Goal: Task Accomplishment & Management: Manage account settings

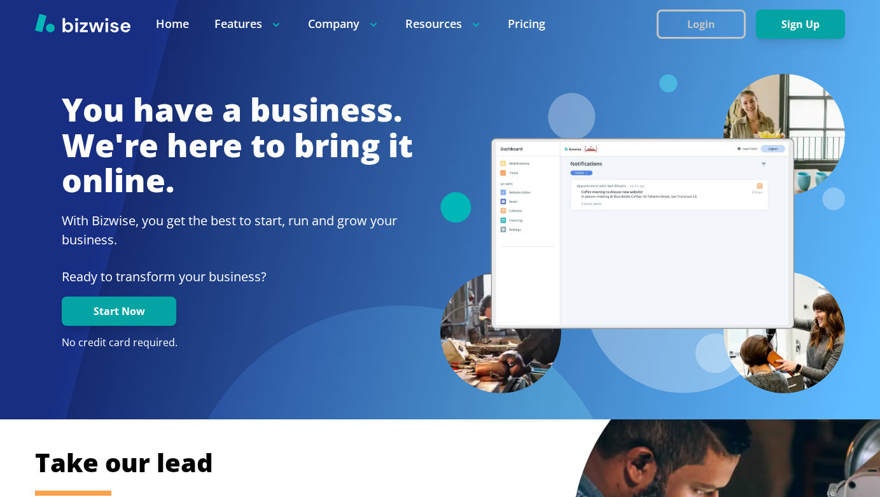
click at [693, 24] on button "Login" at bounding box center [701, 24] width 89 height 29
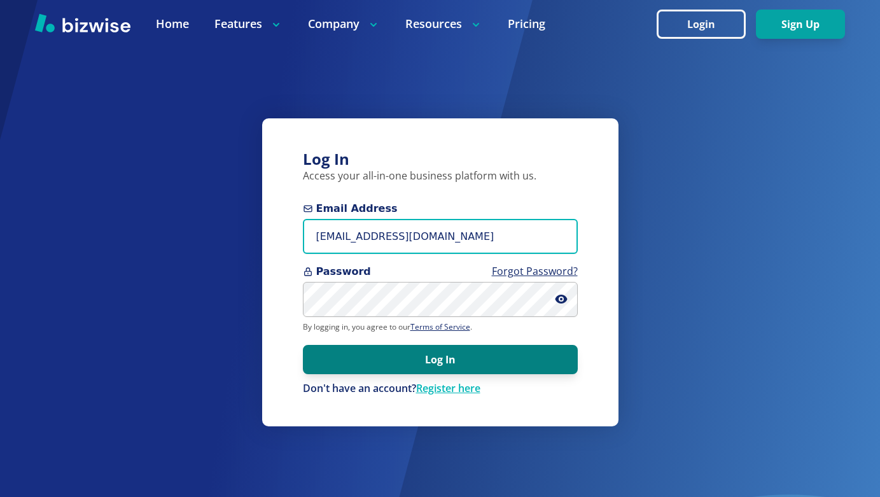
type input "kianaasherah@gmail.com"
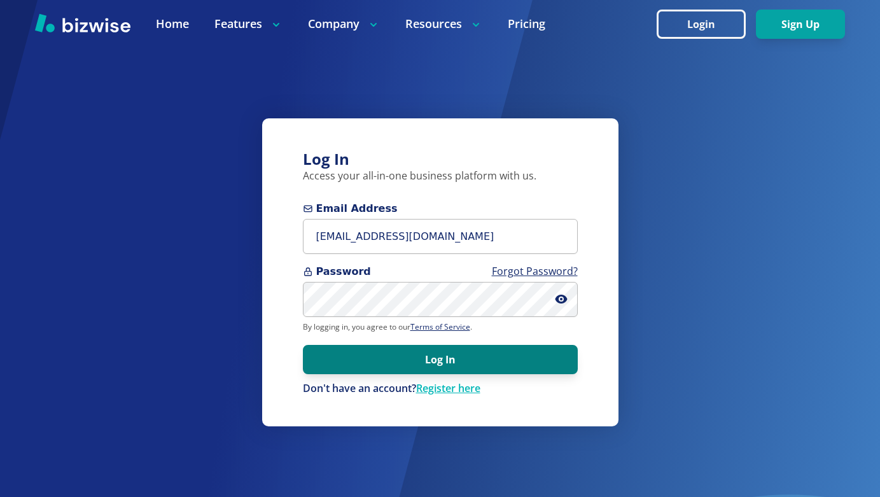
click at [420, 361] on button "Log In" at bounding box center [440, 359] width 275 height 29
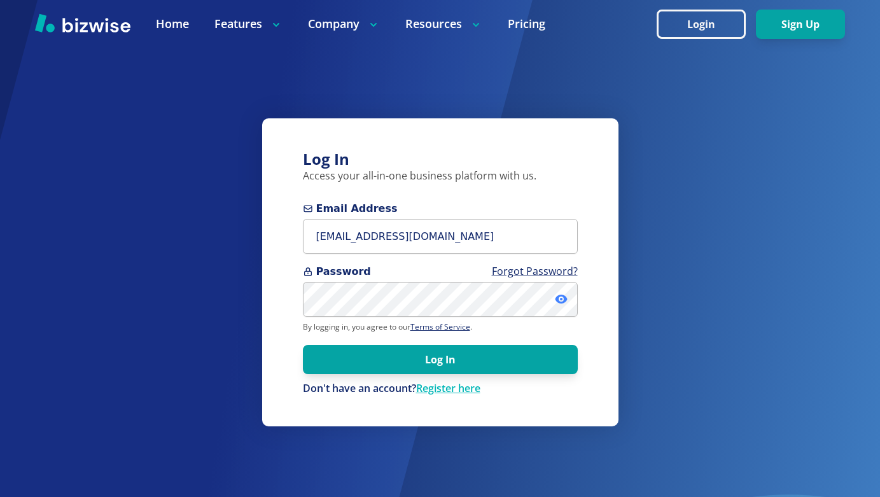
click at [562, 298] on icon at bounding box center [561, 299] width 13 height 13
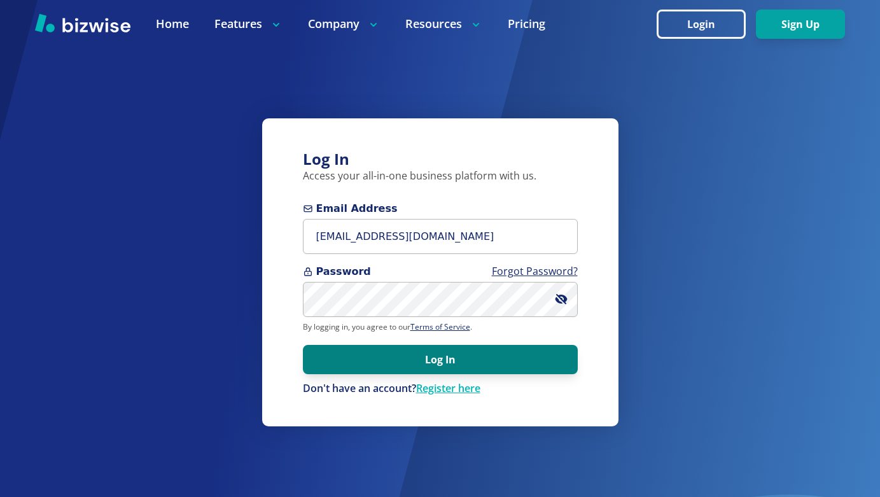
click at [441, 365] on button "Log In" at bounding box center [440, 359] width 275 height 29
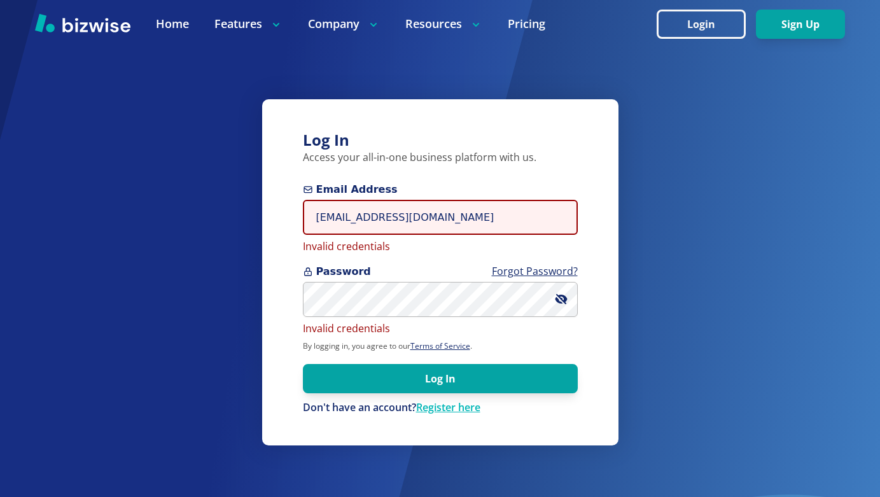
drag, startPoint x: 466, startPoint y: 214, endPoint x: 246, endPoint y: 219, distance: 220.8
click at [246, 219] on div "Log In Access your all-in-one business platform with us. Email Address kianaash…" at bounding box center [440, 248] width 880 height 497
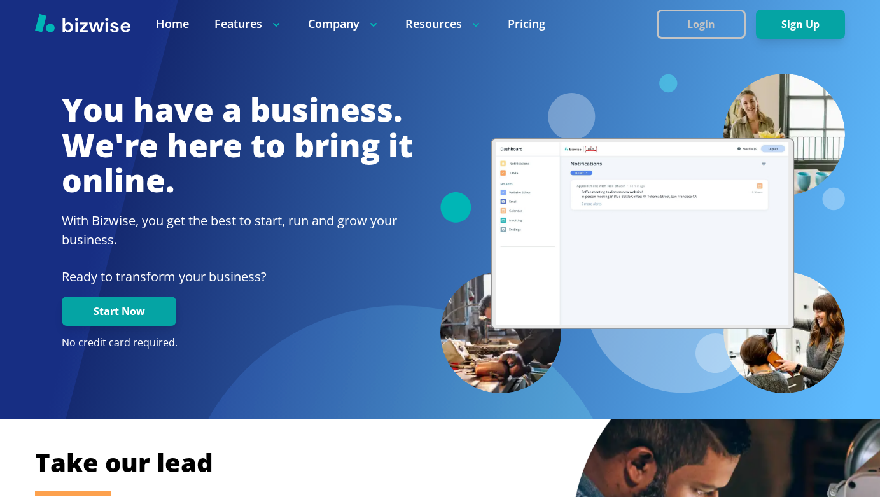
click at [687, 22] on button "Login" at bounding box center [701, 24] width 89 height 29
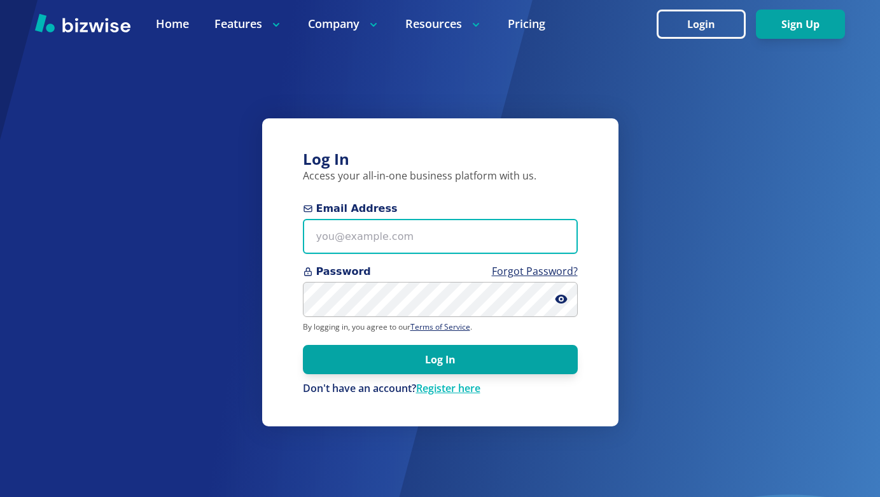
paste input "kianaasherah@gmail.com"
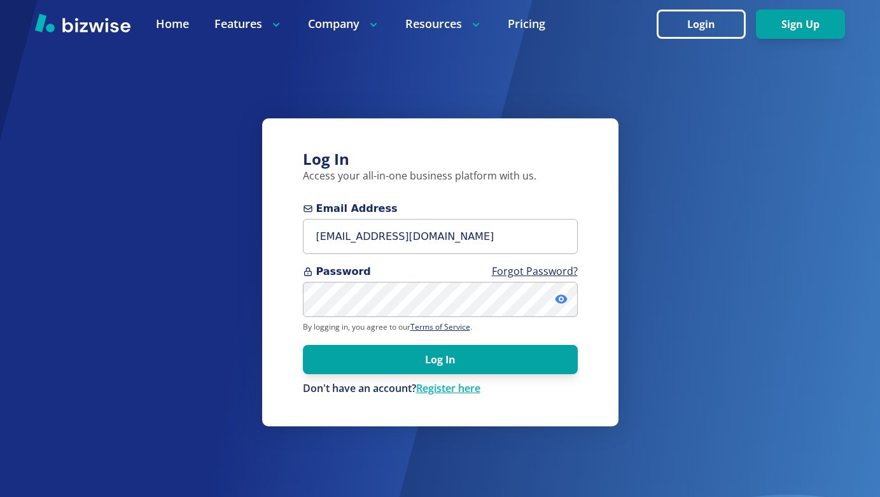
click at [564, 298] on icon at bounding box center [561, 299] width 12 height 9
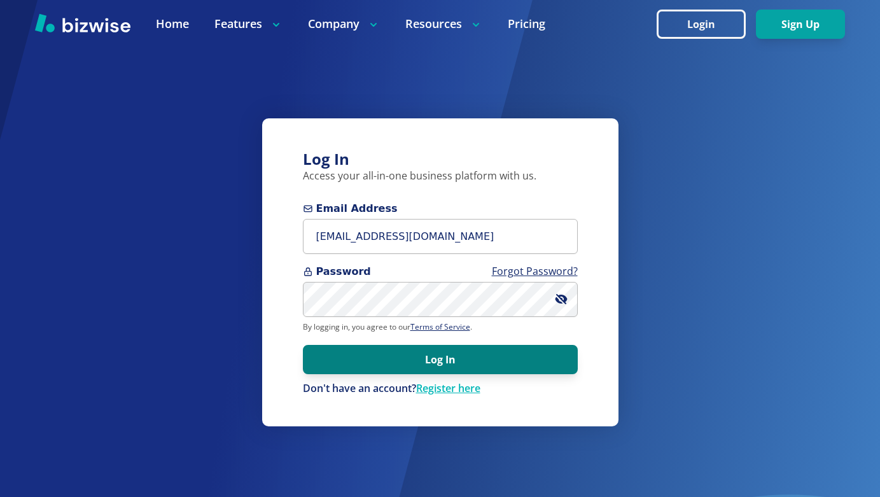
click at [464, 358] on button "Log In" at bounding box center [440, 359] width 275 height 29
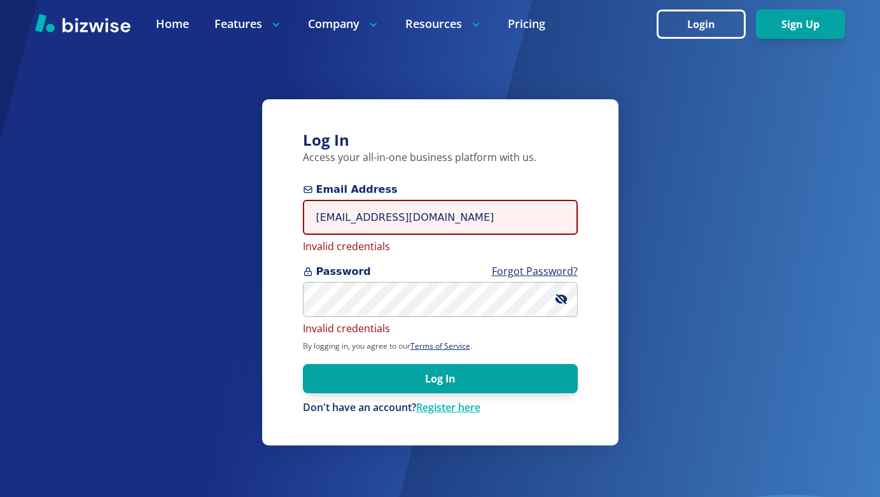
click at [317, 216] on input "kianaasherah@gmail.com" at bounding box center [440, 217] width 275 height 35
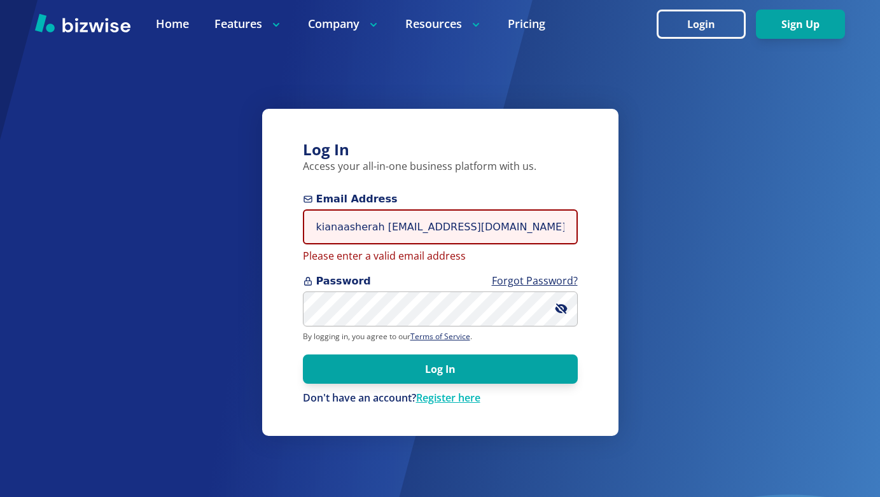
click at [317, 216] on input "kianaasherah kianaasherah@gmail.com" at bounding box center [440, 226] width 275 height 35
drag, startPoint x: 503, startPoint y: 227, endPoint x: 379, endPoint y: 227, distance: 123.4
click at [379, 227] on input "kianaasherah kianaasherah@gmail.com" at bounding box center [440, 226] width 275 height 35
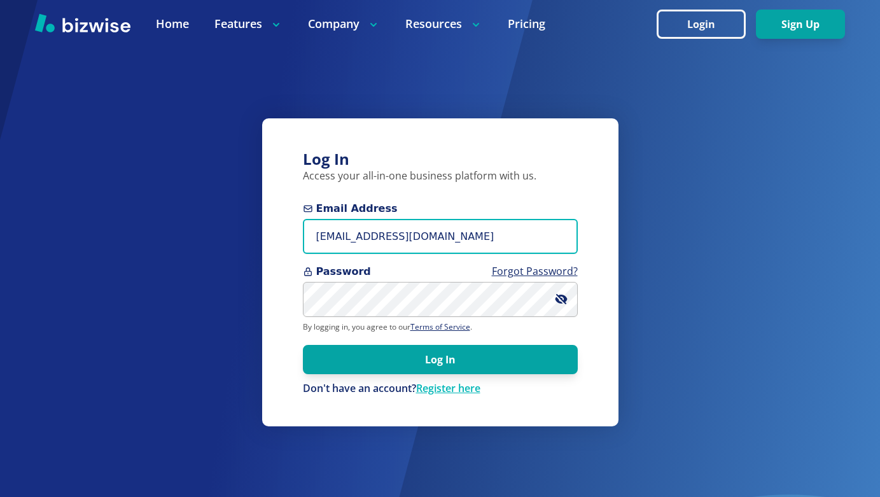
type input "kianaasherah@gmail.com"
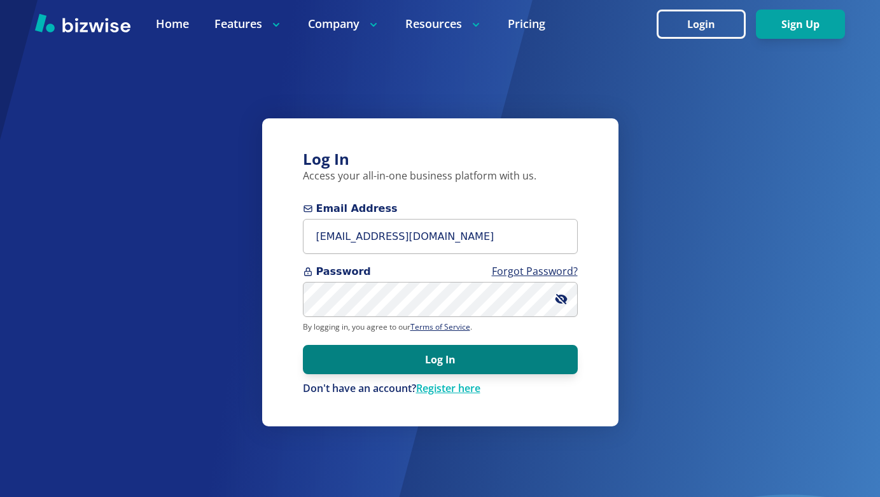
click at [394, 352] on button "Log In" at bounding box center [440, 359] width 275 height 29
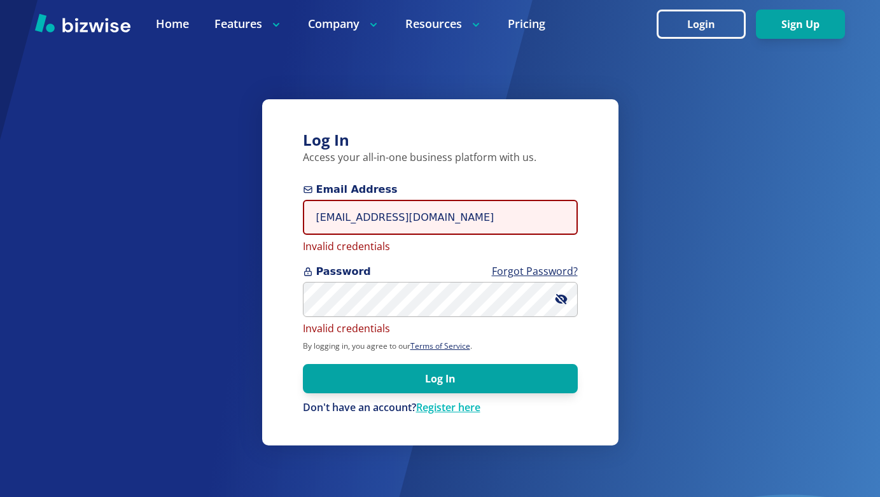
drag, startPoint x: 456, startPoint y: 215, endPoint x: 302, endPoint y: 214, distance: 154.6
click at [302, 214] on div "Log In Access your all-in-one business platform with us. Email Address kianaash…" at bounding box center [440, 272] width 356 height 346
click at [350, 220] on input "Email Address" at bounding box center [440, 217] width 275 height 35
click at [323, 218] on input "Doulavonda" at bounding box center [440, 217] width 275 height 35
click at [369, 219] on input "doulavonda" at bounding box center [440, 217] width 275 height 35
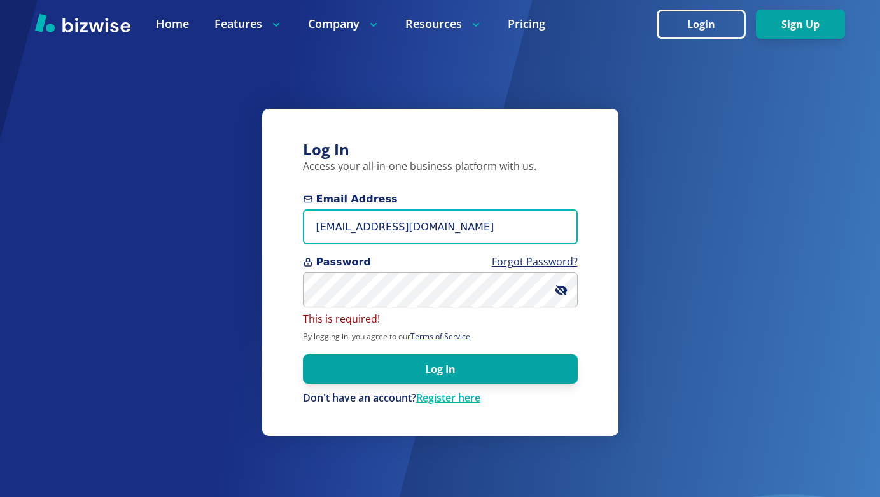
type input "doulavonda@gmail.com"
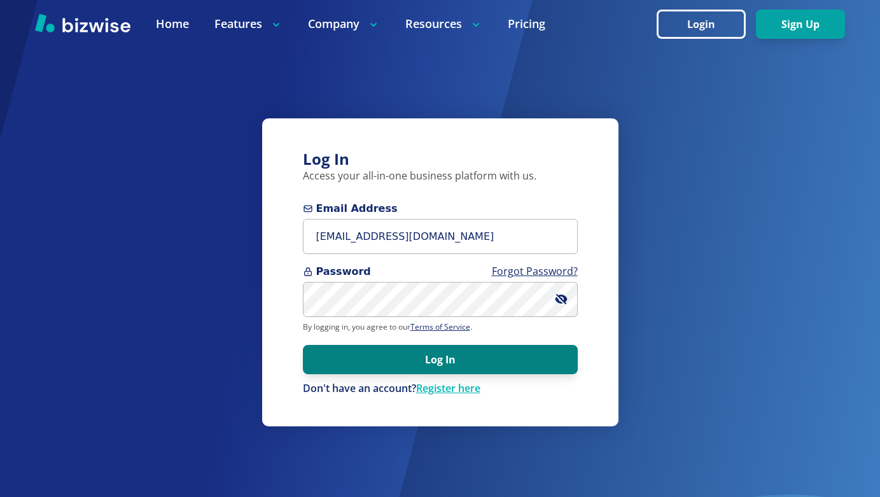
click at [433, 356] on button "Log In" at bounding box center [440, 359] width 275 height 29
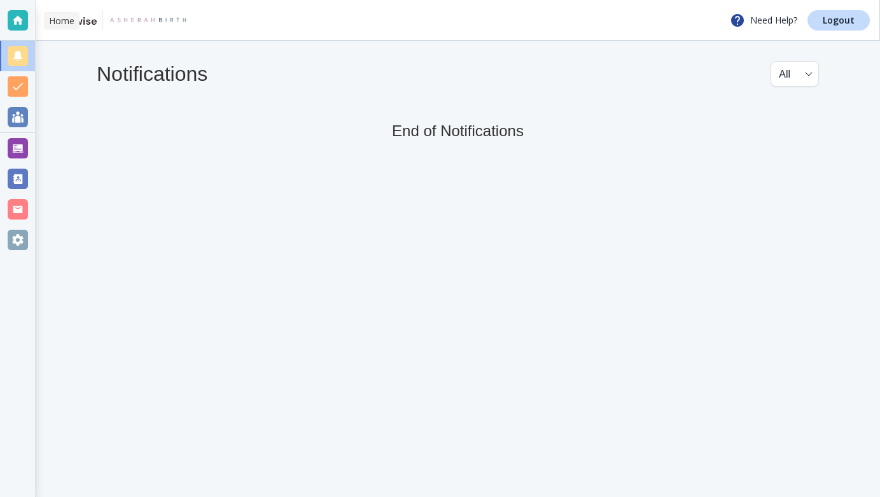
click at [18, 23] on div at bounding box center [18, 20] width 20 height 20
click at [22, 144] on div at bounding box center [18, 148] width 20 height 20
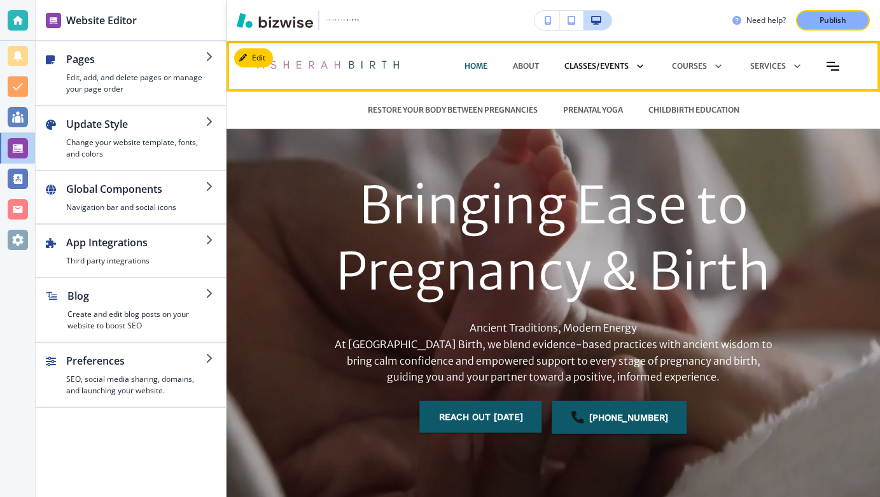
click at [640, 66] on icon at bounding box center [638, 66] width 18 height 18
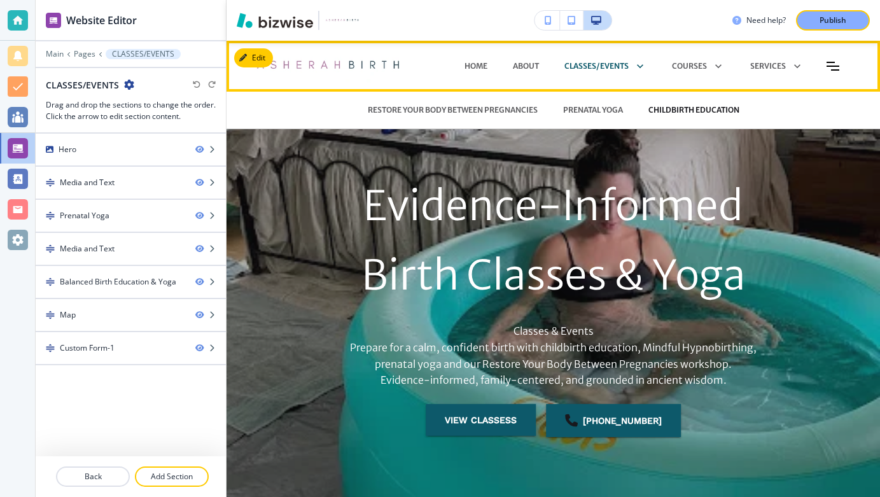
click at [681, 107] on p "CHILDBIRTH EDUCATION" at bounding box center [693, 109] width 91 height 11
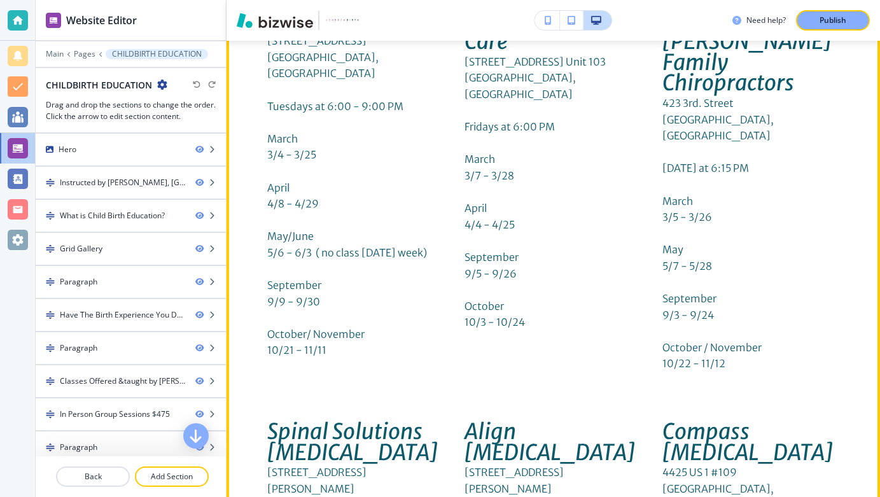
scroll to position [4310, 0]
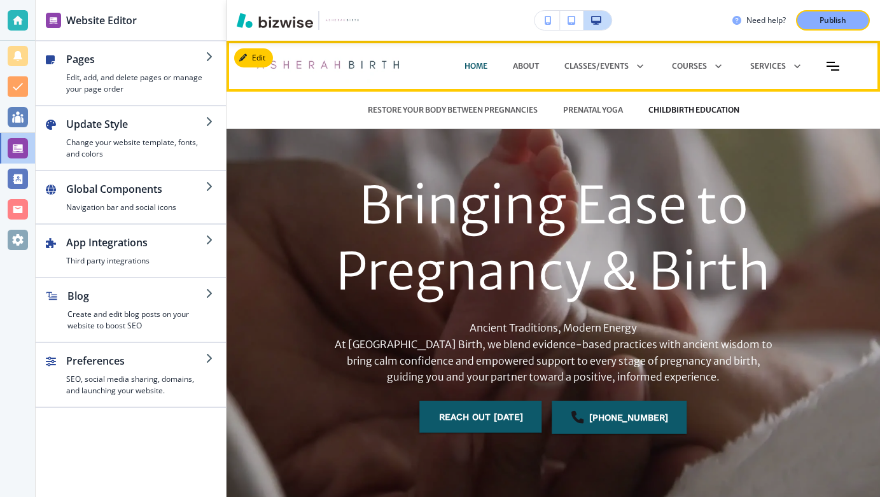
click at [681, 110] on p "CHILDBIRTH EDUCATION" at bounding box center [693, 109] width 91 height 11
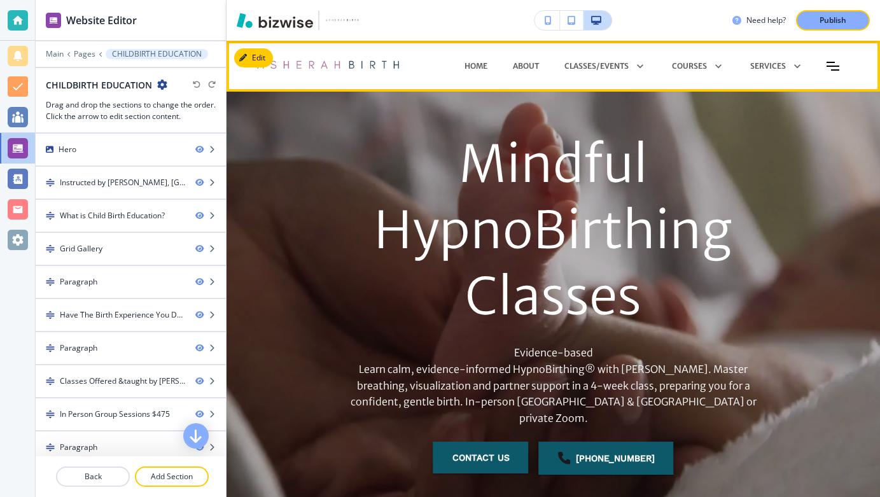
click at [835, 64] on icon "Toggle hamburger navigation menu" at bounding box center [832, 66] width 13 height 9
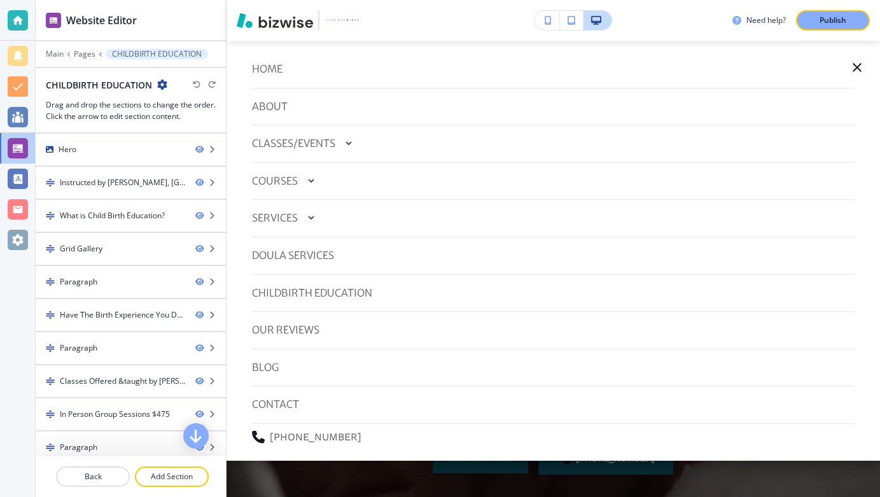
click at [857, 64] on icon "button" at bounding box center [856, 67] width 15 height 15
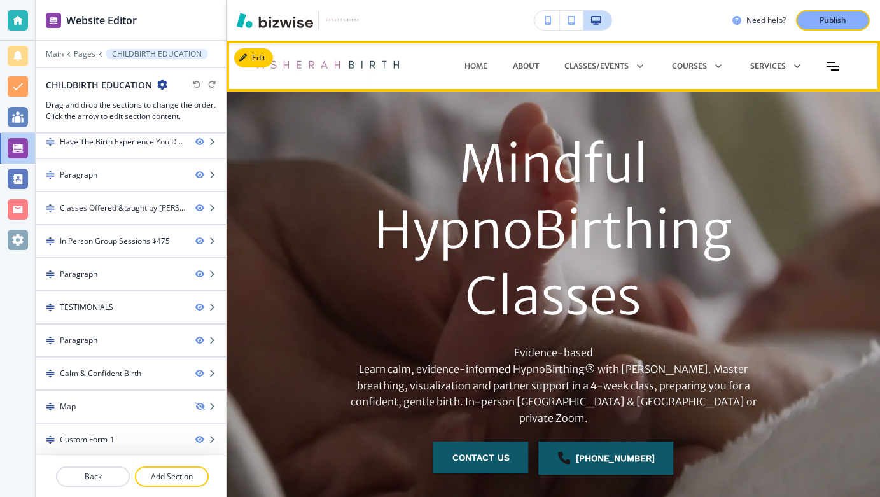
click at [835, 64] on icon "Toggle hamburger navigation menu" at bounding box center [832, 66] width 13 height 9
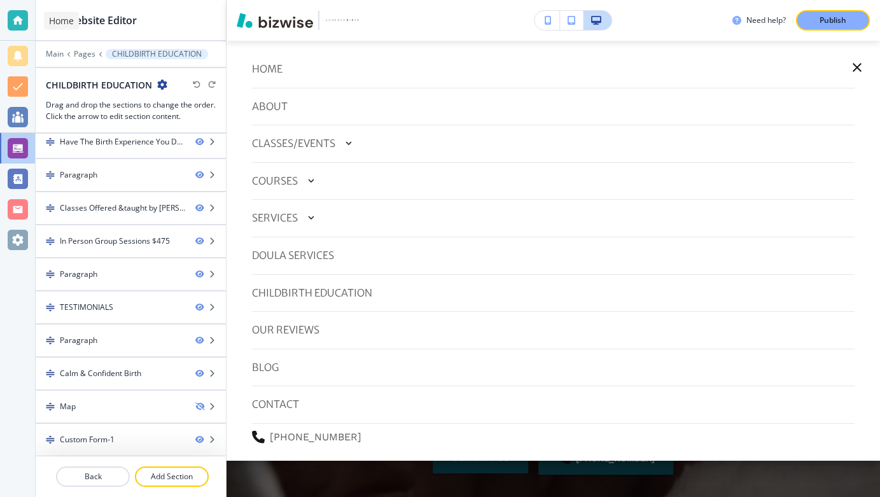
click at [22, 20] on div at bounding box center [18, 20] width 20 height 20
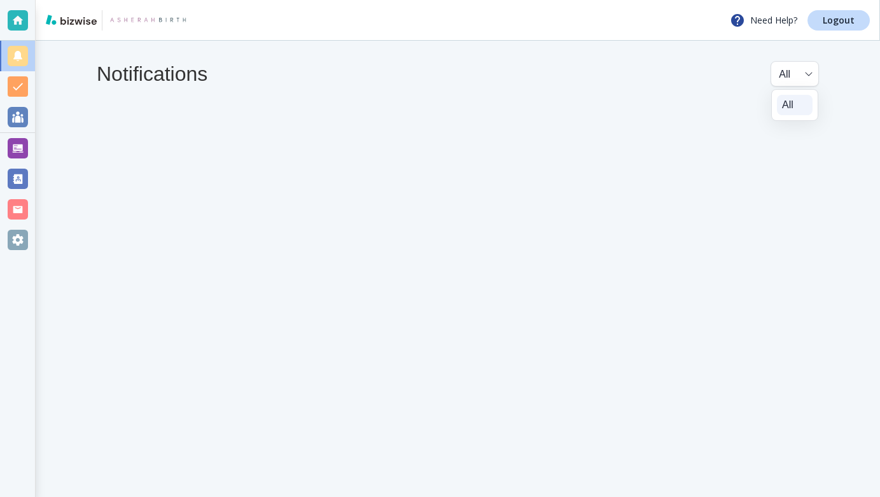
click at [807, 0] on body "Need Help? Logout Notifications All all ​ All" at bounding box center [440, 0] width 880 height 0
click at [811, 73] on div at bounding box center [440, 248] width 880 height 497
click at [18, 18] on div at bounding box center [18, 20] width 20 height 20
click at [20, 242] on div at bounding box center [18, 240] width 20 height 20
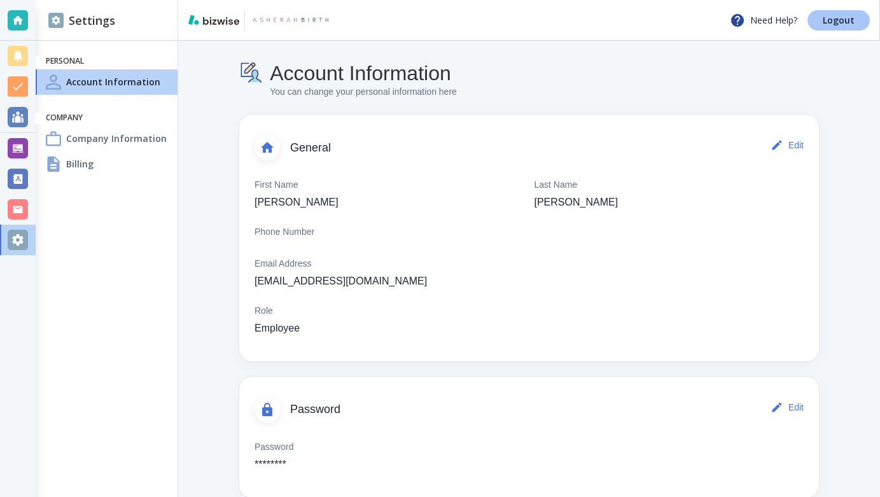
click at [844, 19] on p "Logout" at bounding box center [839, 20] width 32 height 9
